Goal: Find specific page/section

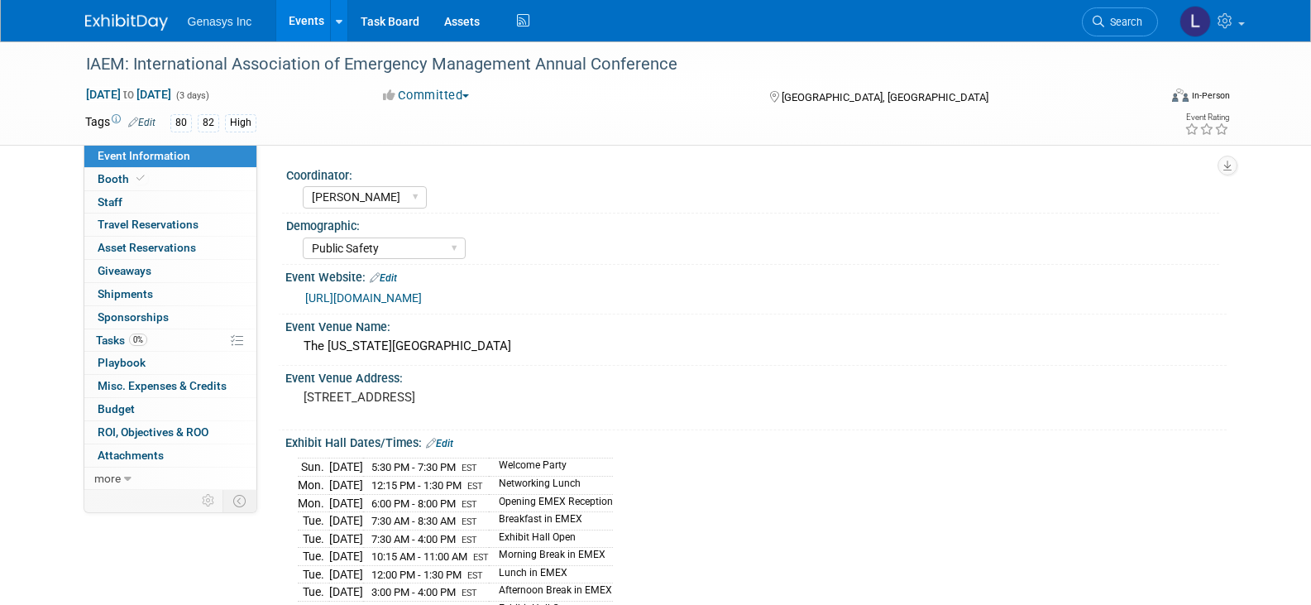
select select "[PERSON_NAME]"
select select "Public Safety"
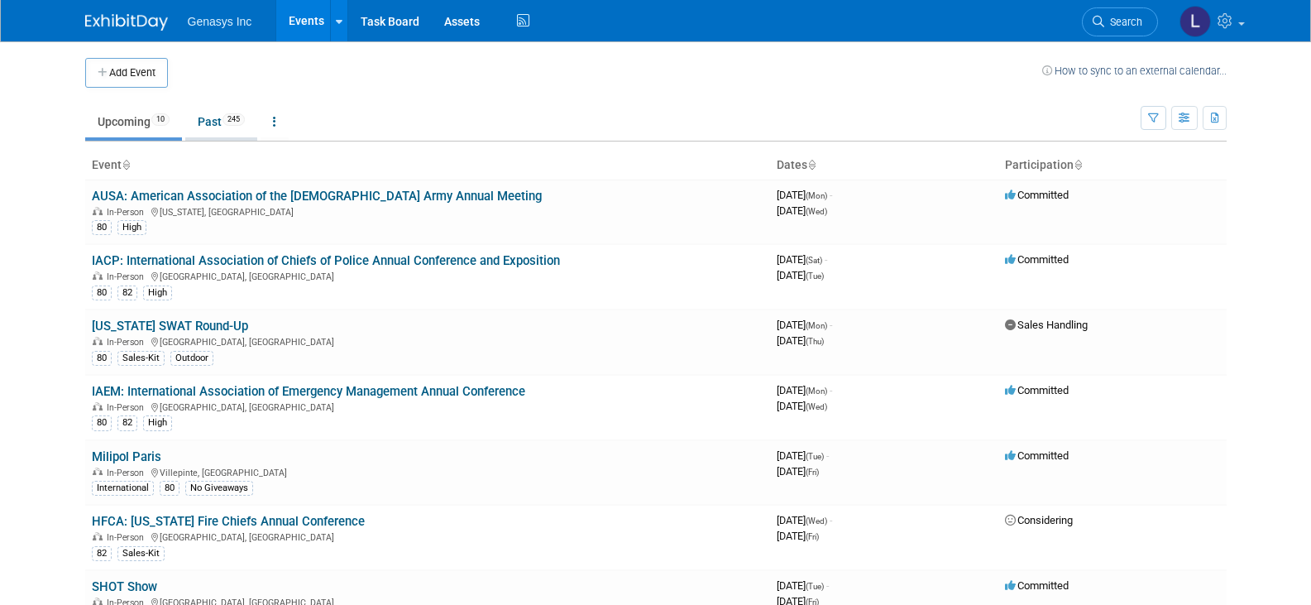
click at [203, 114] on link "Past 245" at bounding box center [221, 121] width 72 height 31
